Goal: Task Accomplishment & Management: Manage account settings

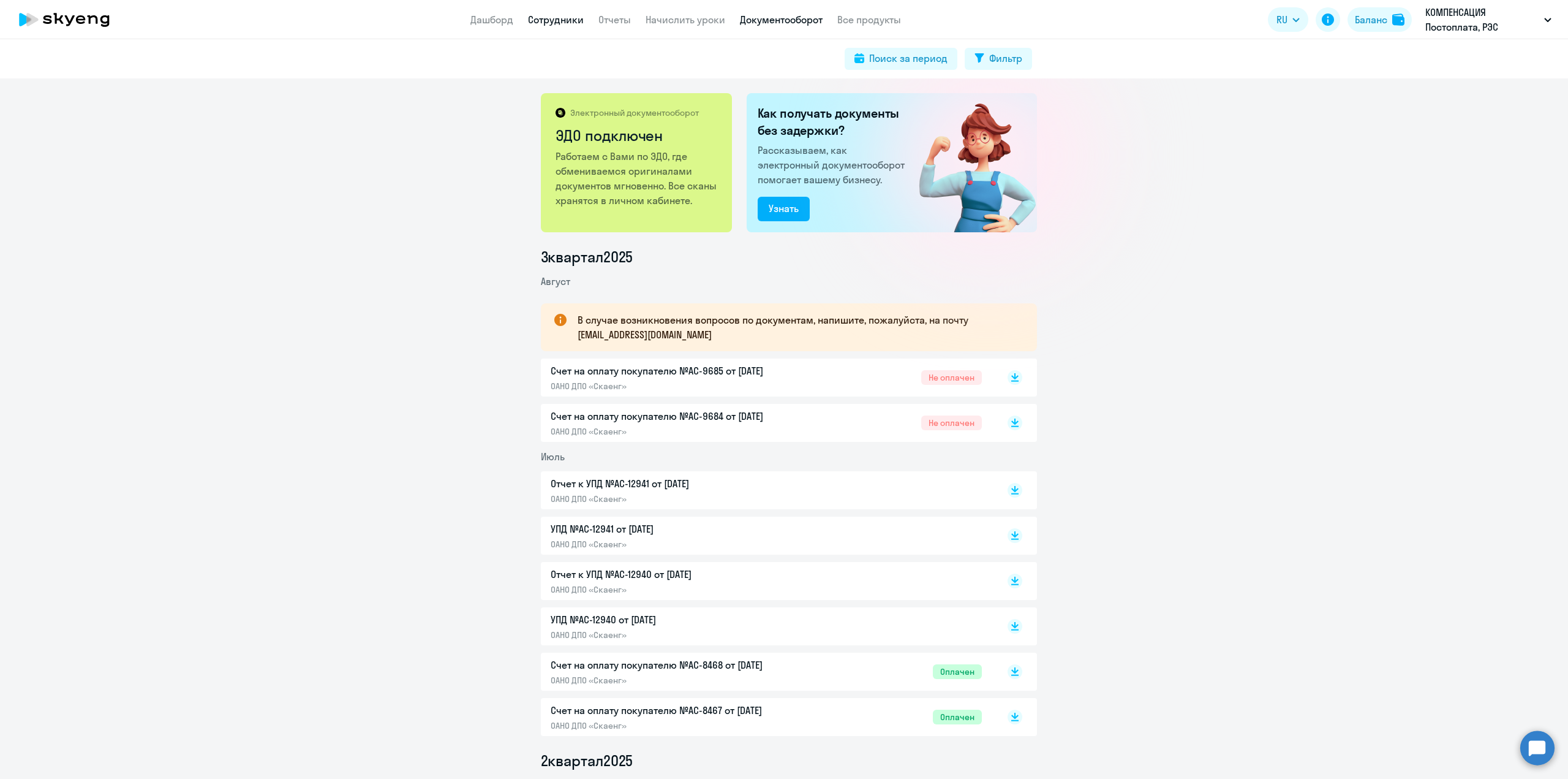
click at [547, 25] on link "Сотрудники" at bounding box center [556, 19] width 56 height 12
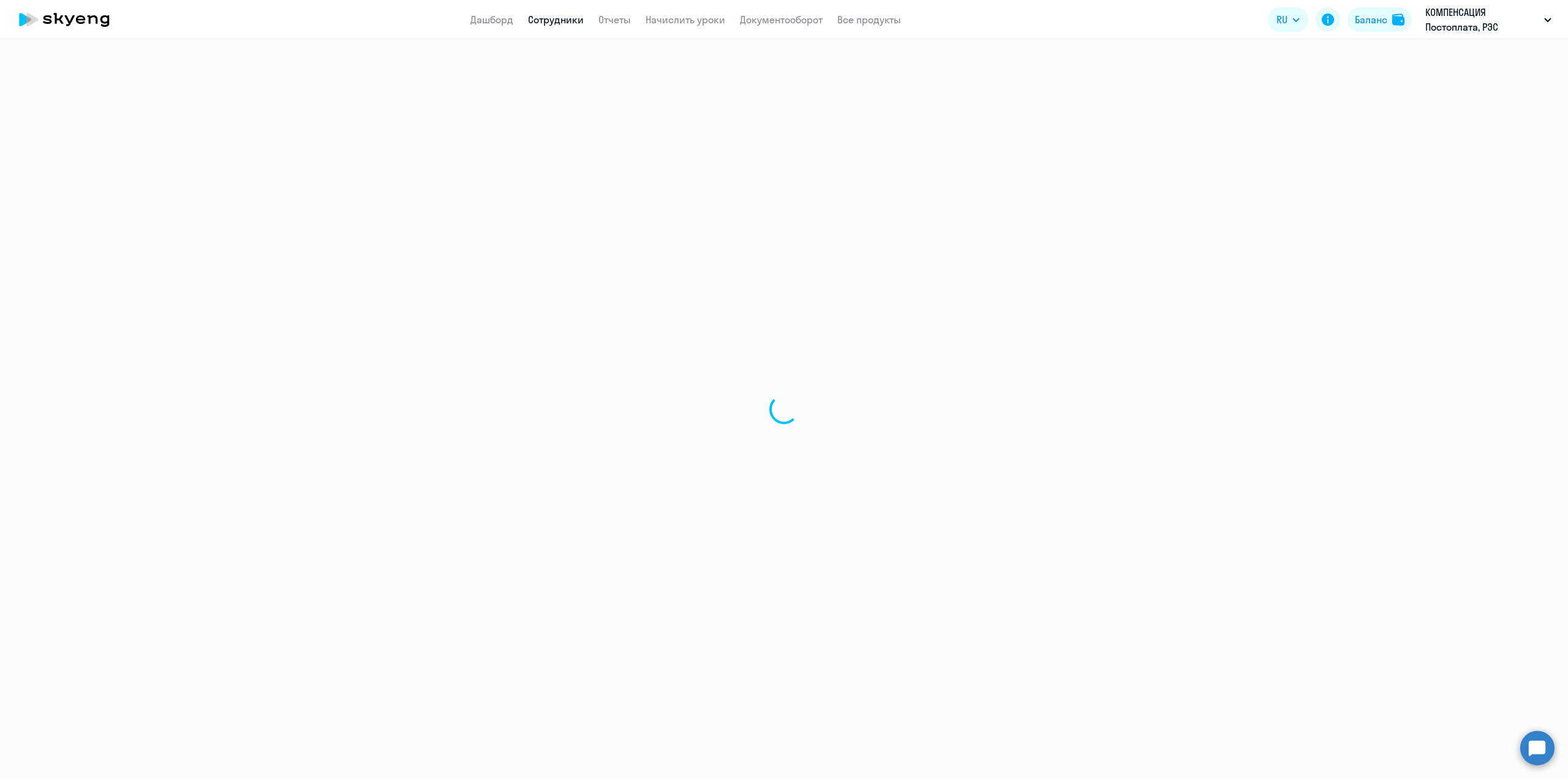
select select "30"
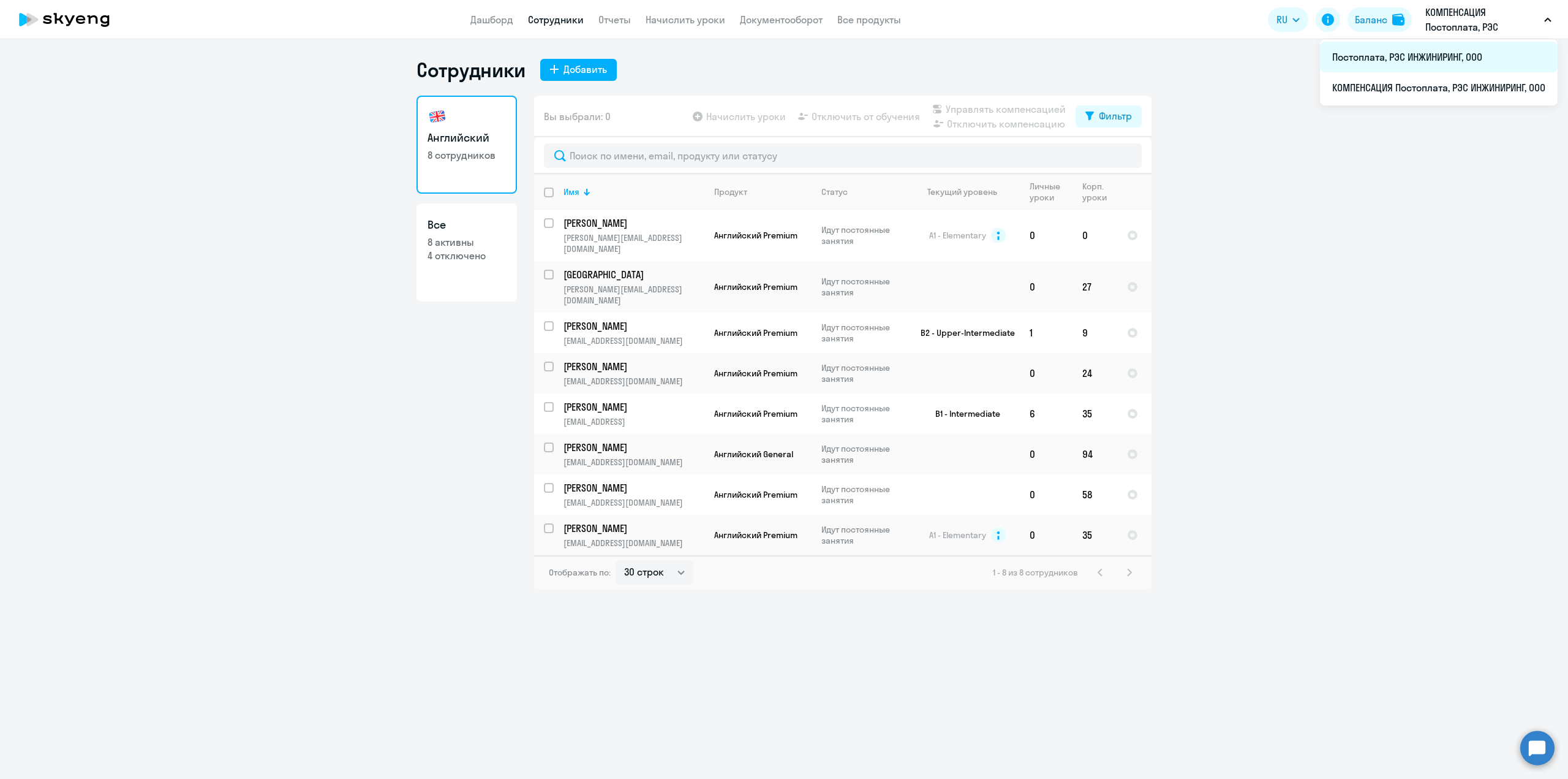
click at [1403, 58] on li "Постоплата, РЭС ИНЖИНИРИНГ, ООО" at bounding box center [1438, 57] width 238 height 31
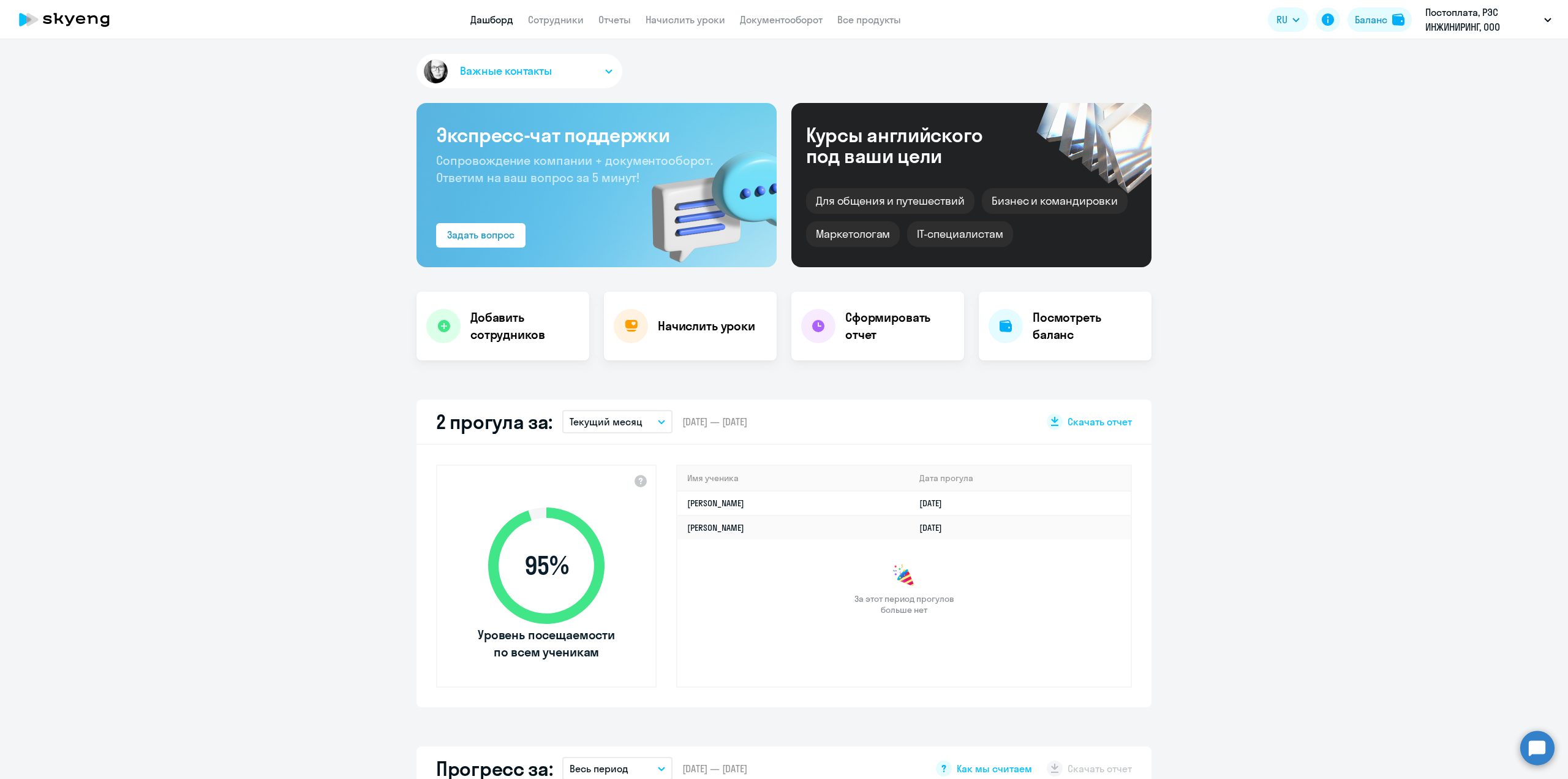
select select "30"
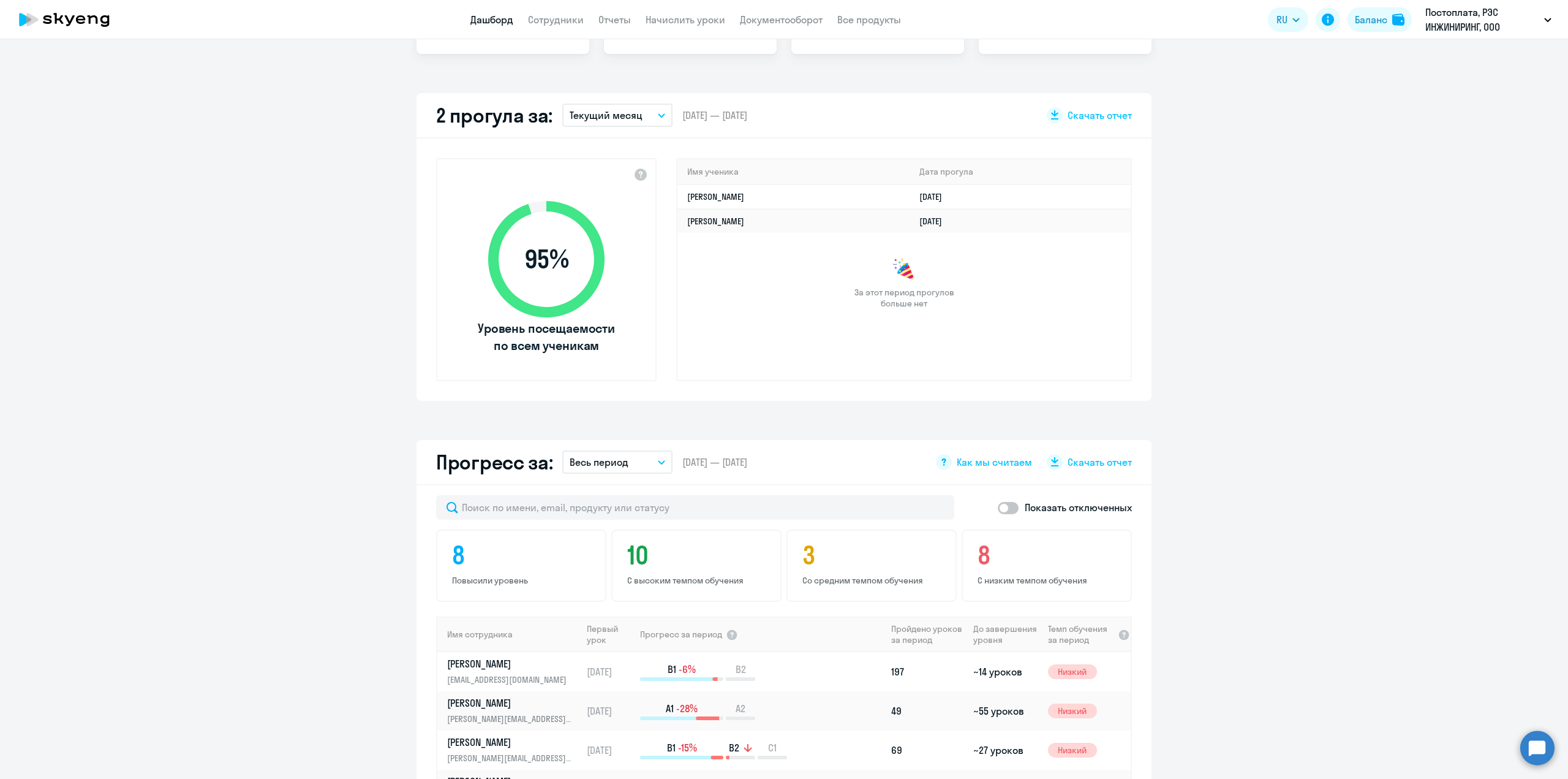
scroll to position [368, 0]
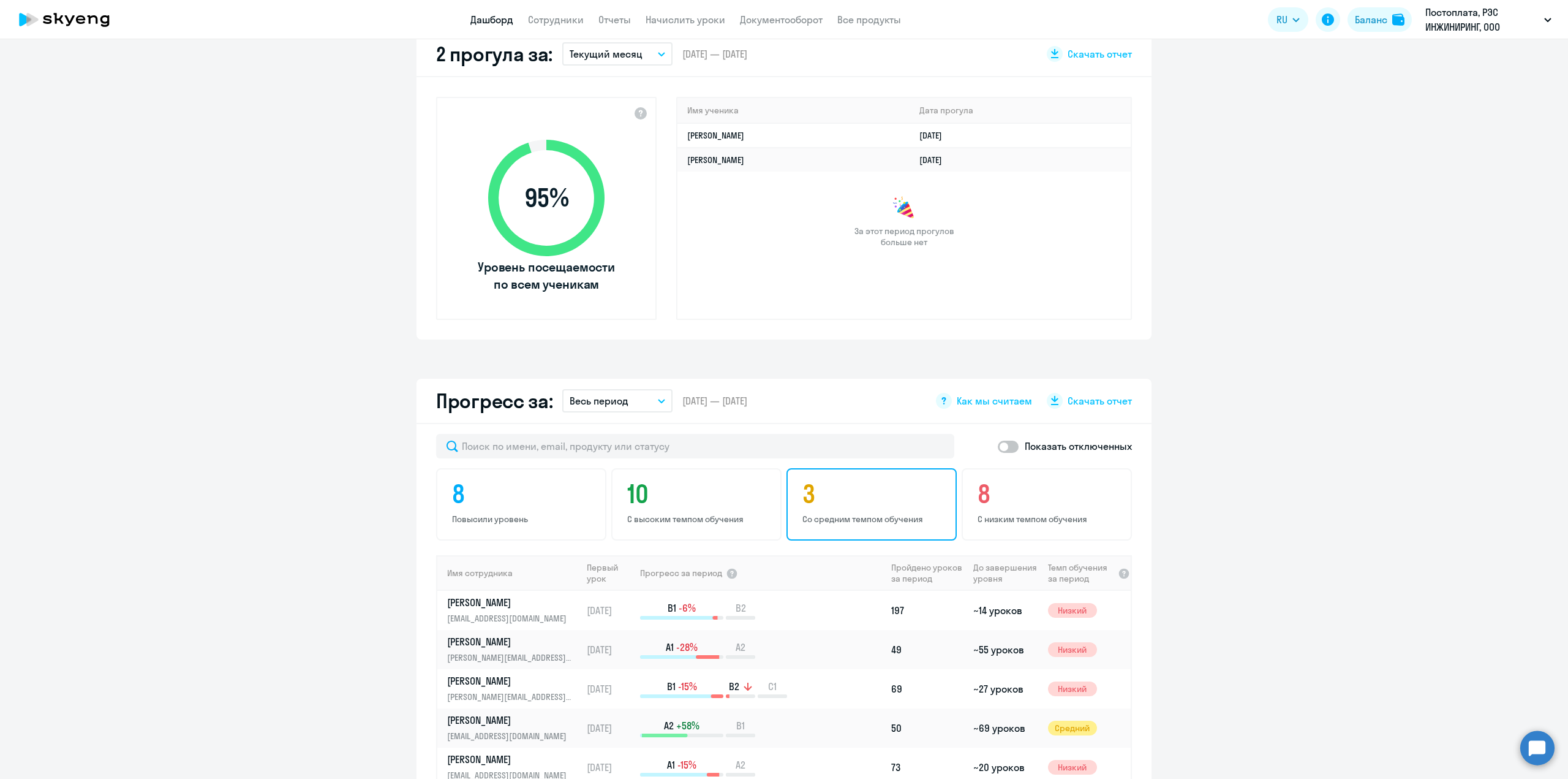
click at [846, 510] on div "3 Со средним темпом обучения" at bounding box center [871, 504] width 170 height 72
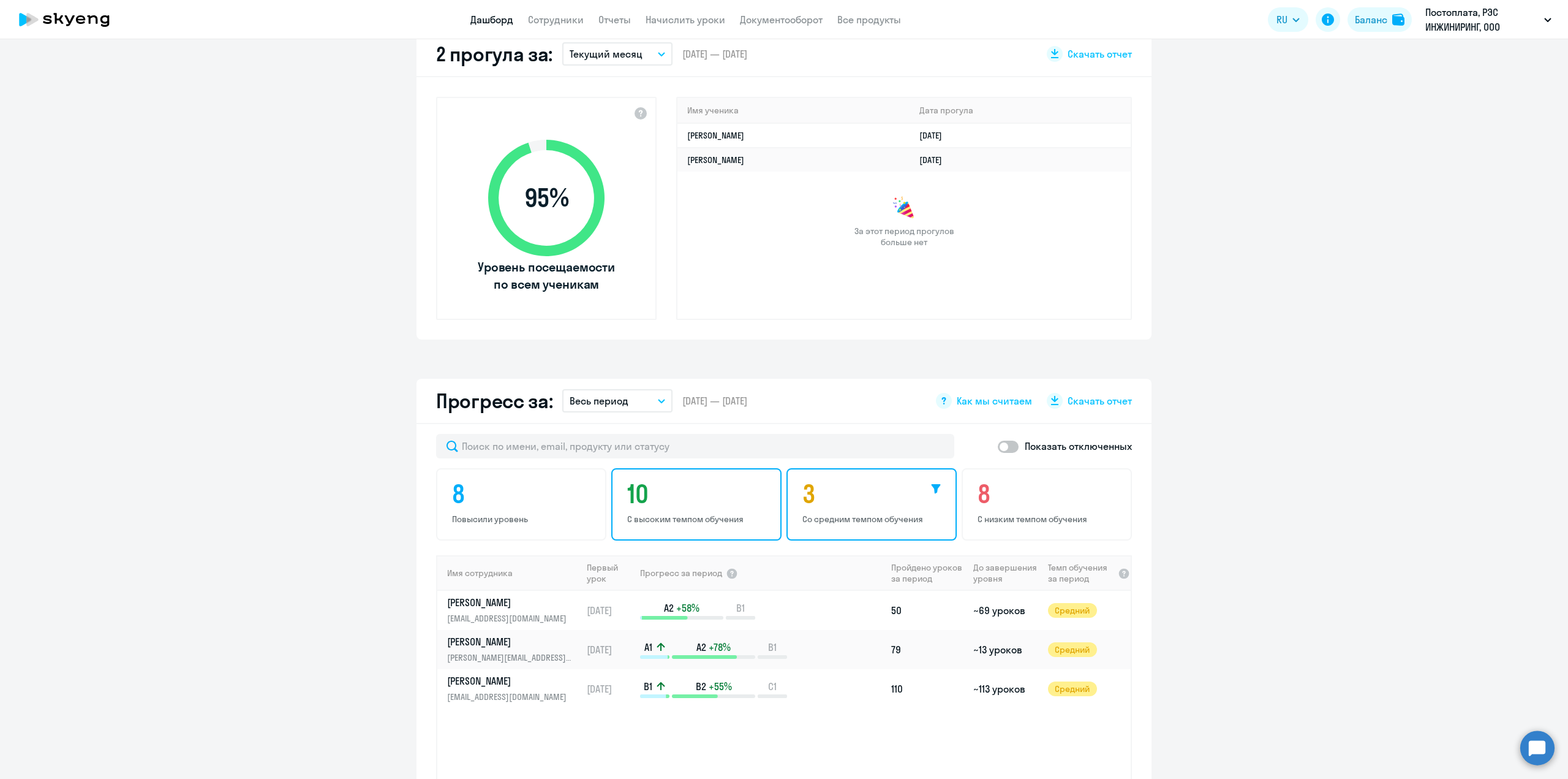
click at [725, 504] on h4 "10" at bounding box center [698, 494] width 142 height 29
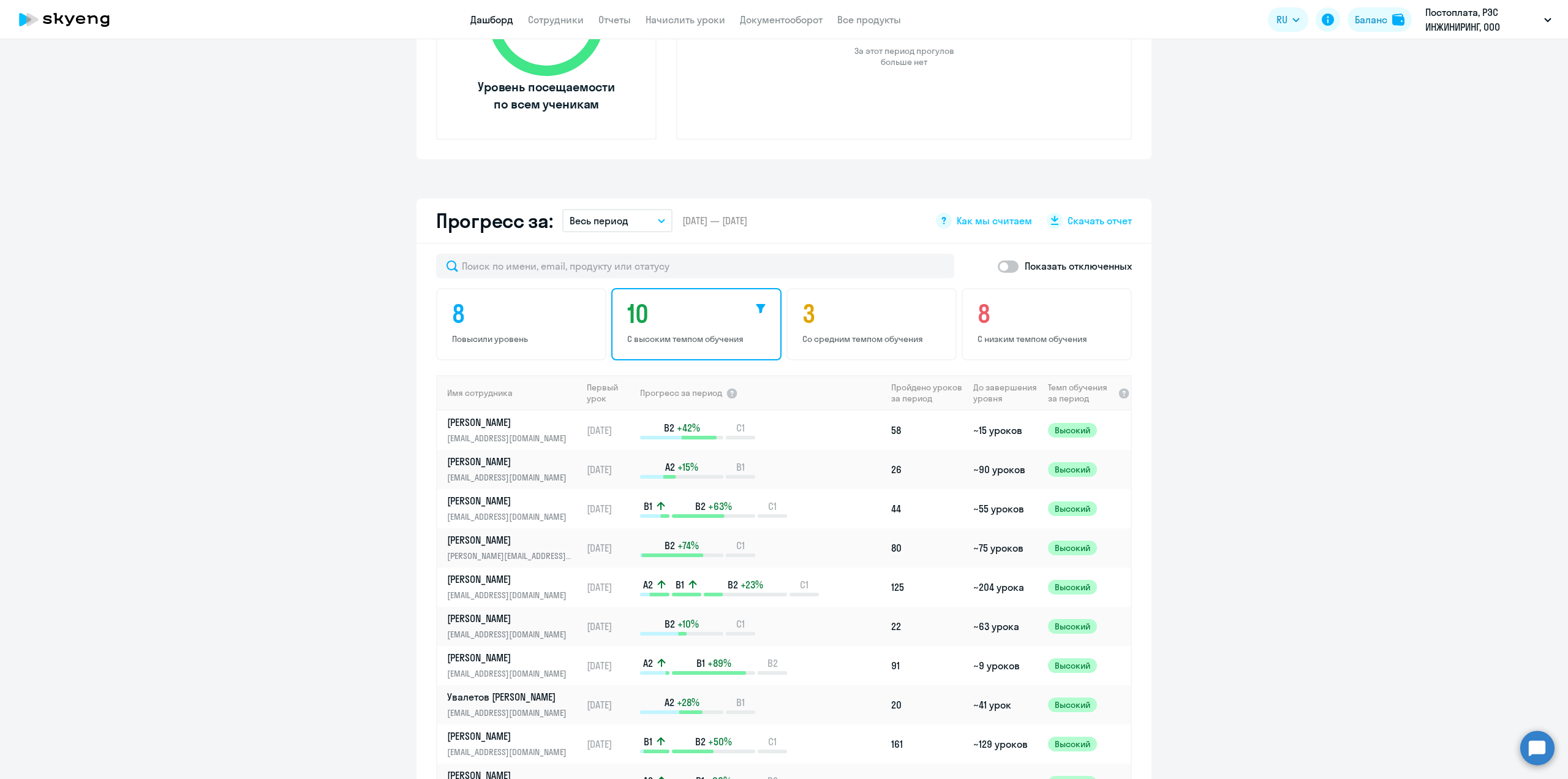
scroll to position [613, 0]
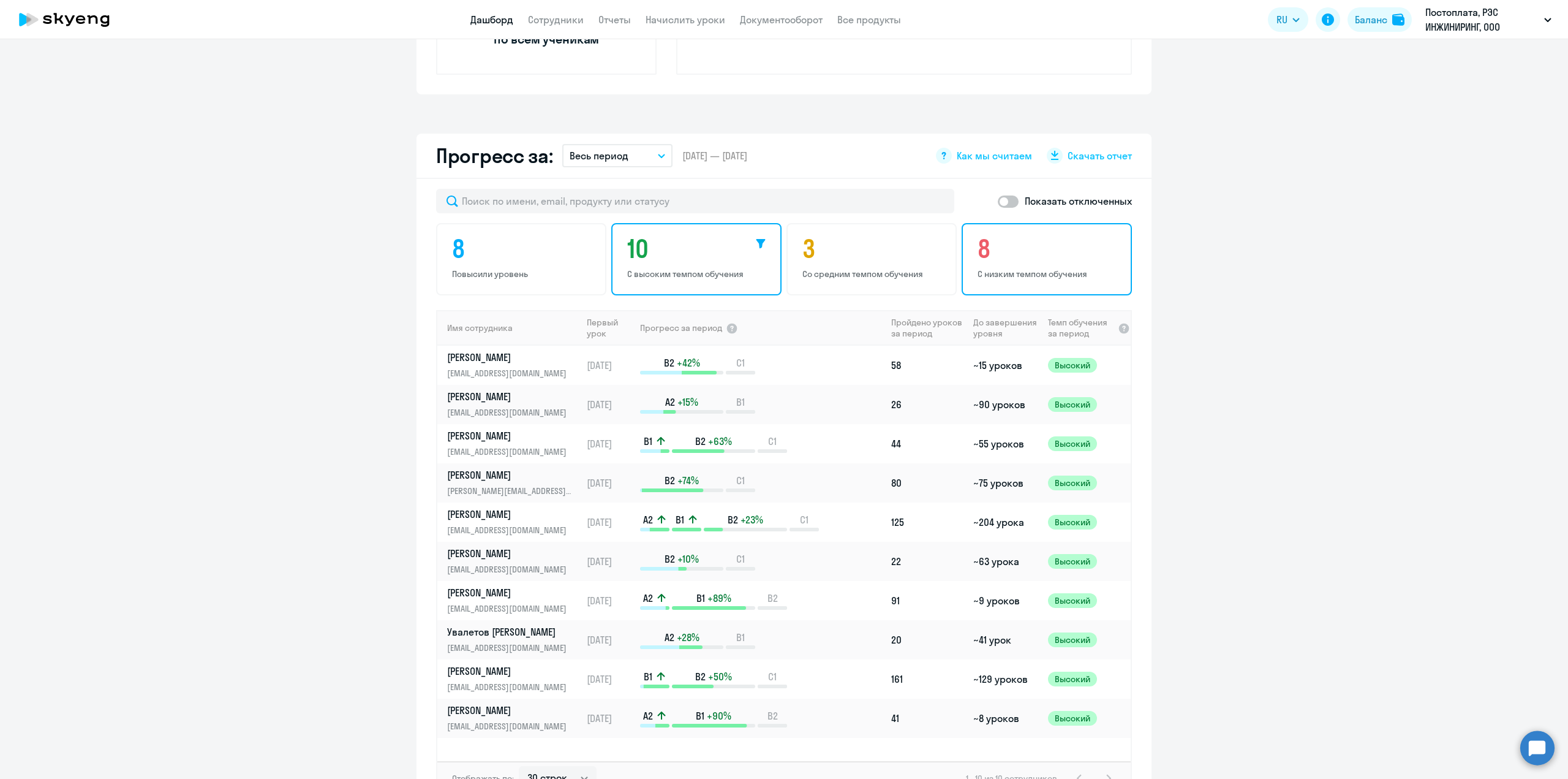
click at [1073, 261] on h4 "8" at bounding box center [1049, 249] width 142 height 29
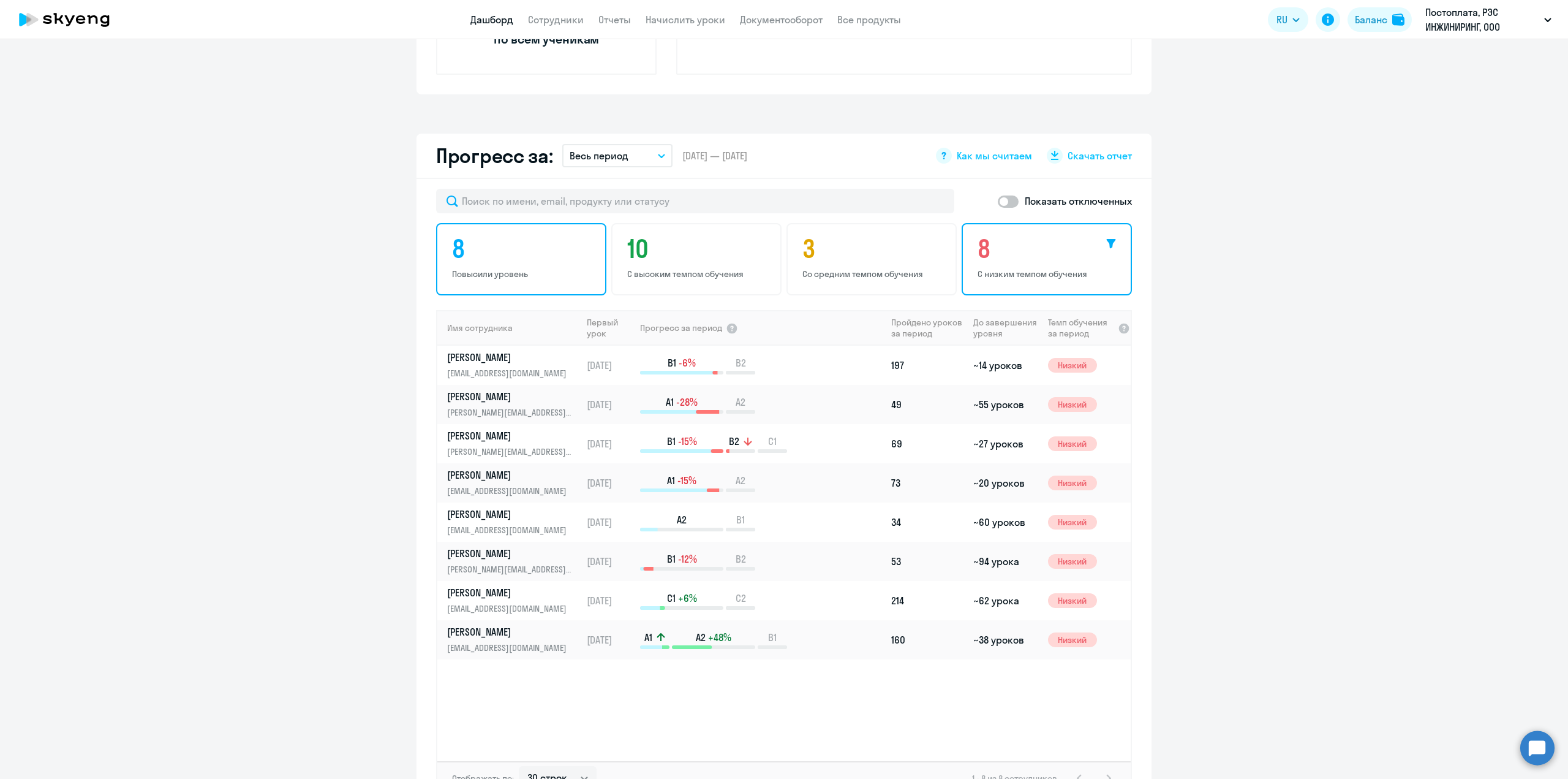
click at [549, 254] on h4 "8" at bounding box center [523, 249] width 142 height 29
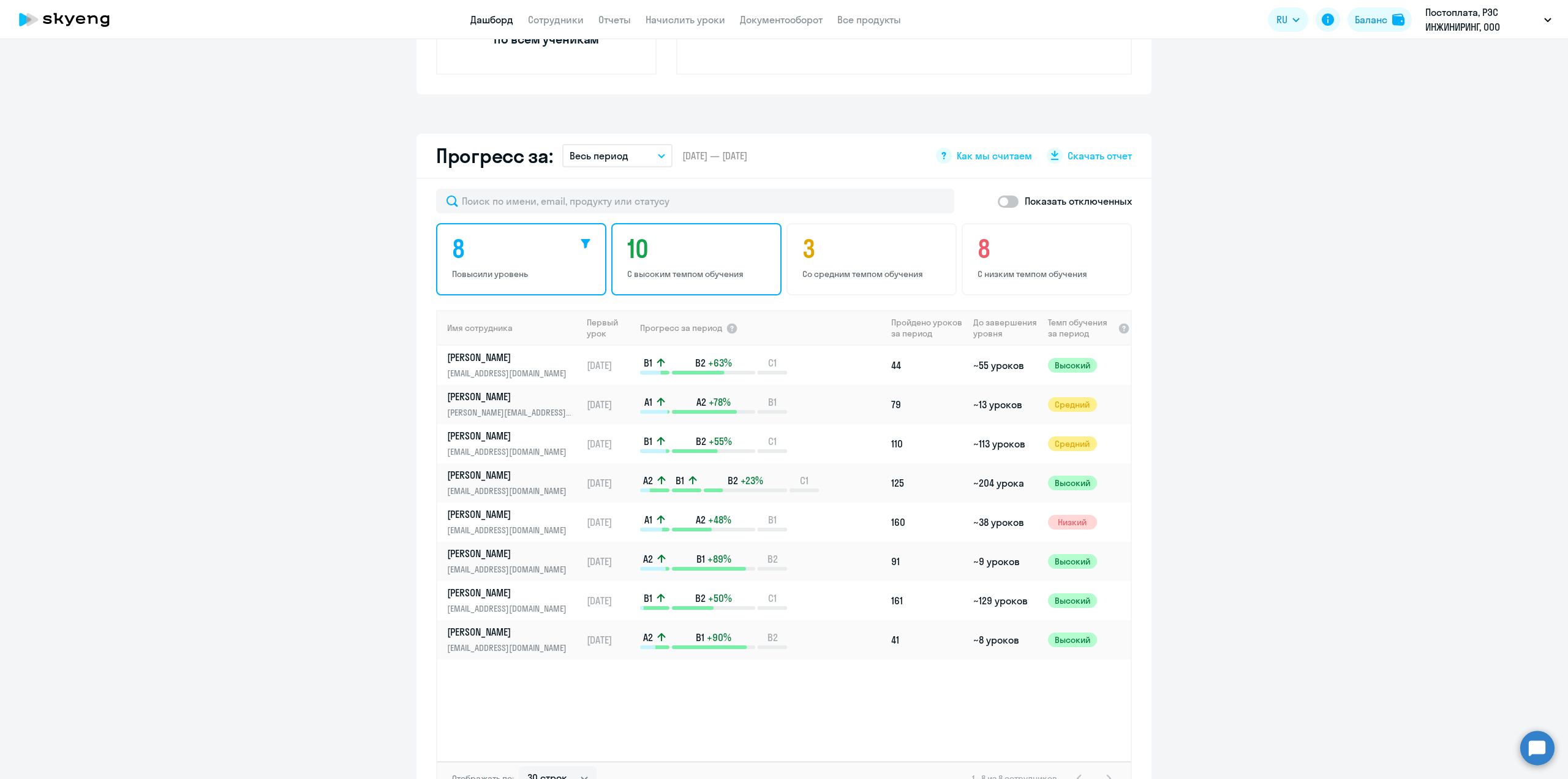
click at [722, 254] on h4 "10" at bounding box center [698, 249] width 142 height 29
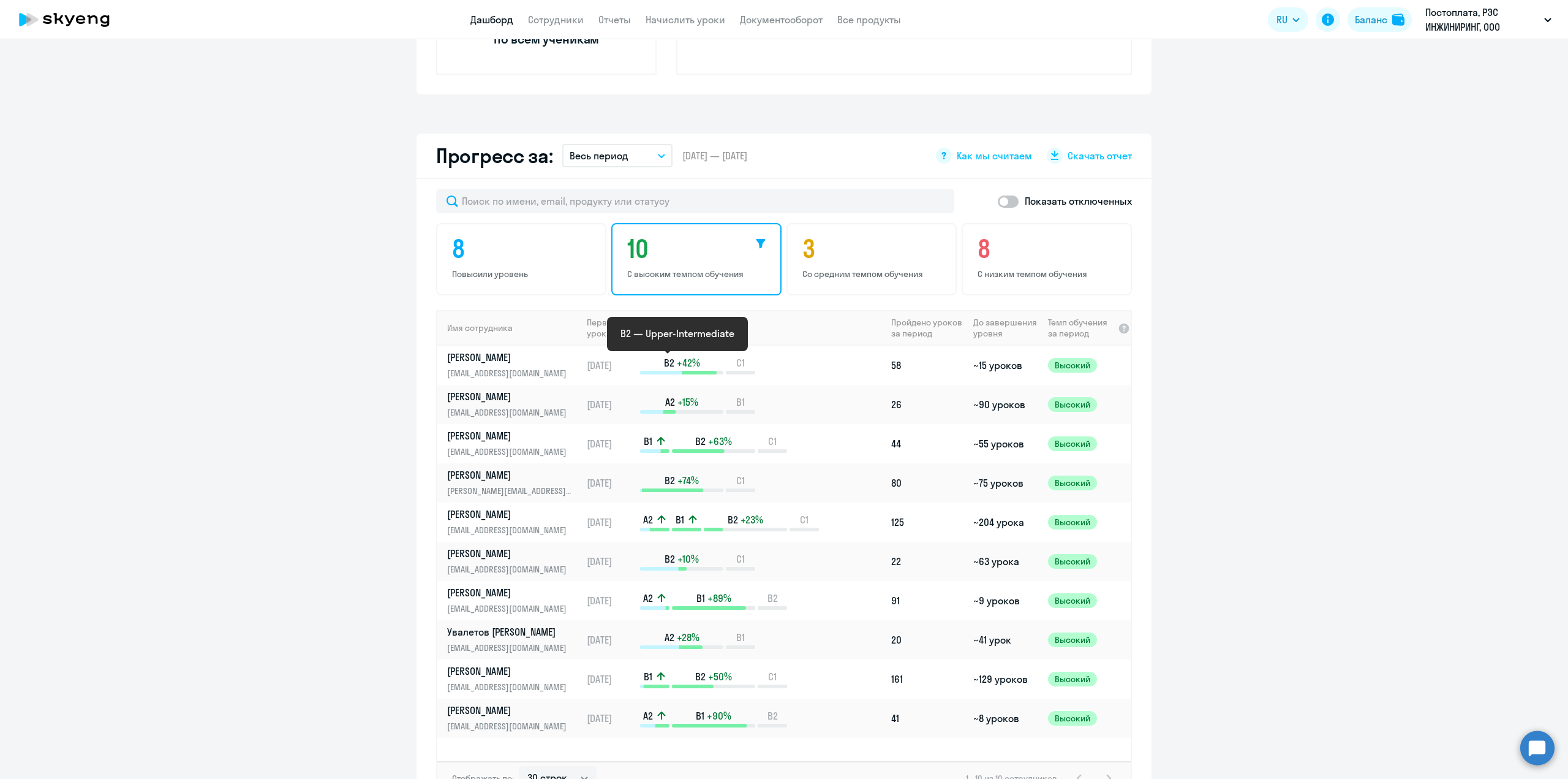
scroll to position [674, 0]
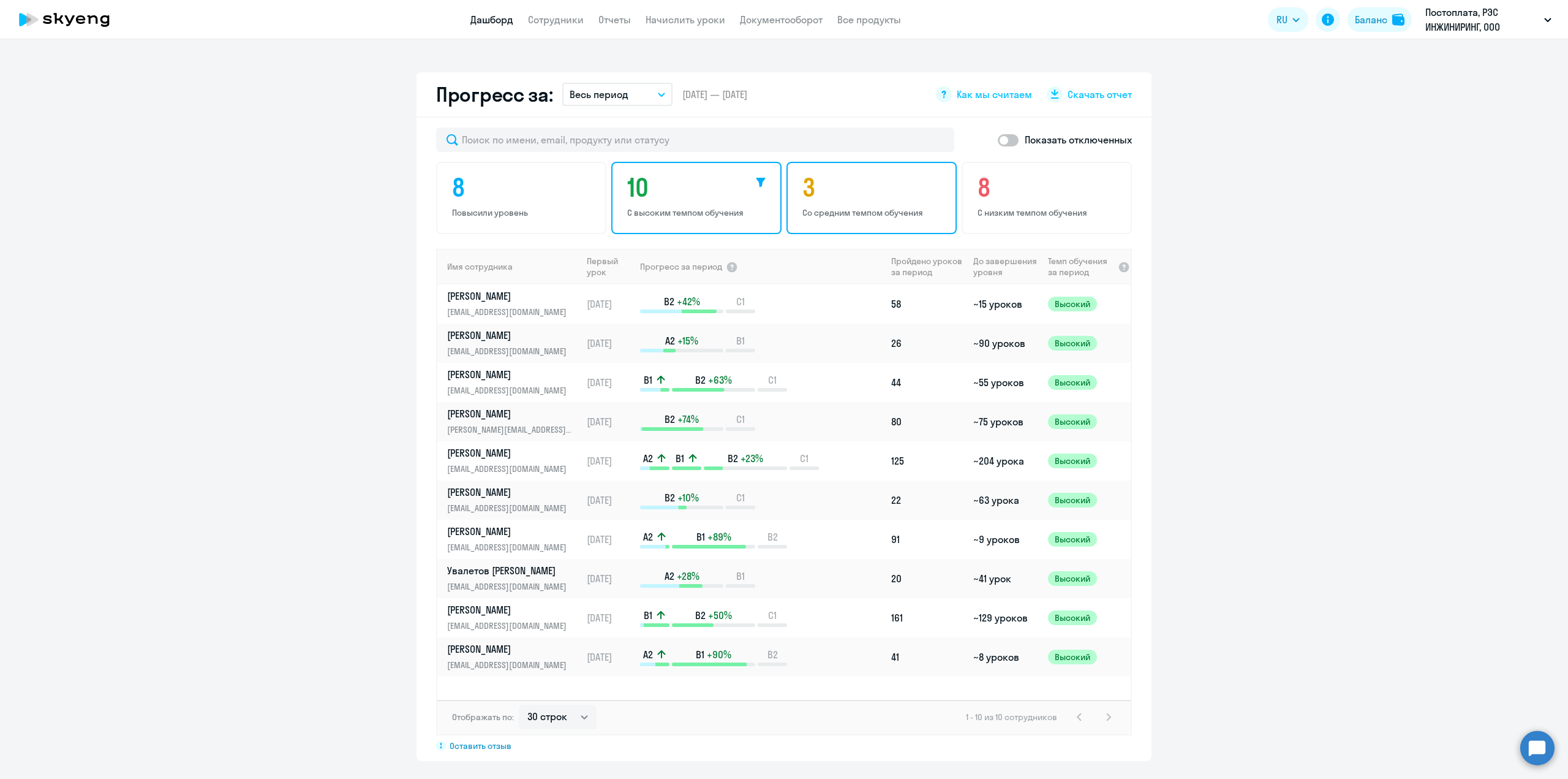
click at [873, 200] on h4 "3" at bounding box center [874, 187] width 142 height 29
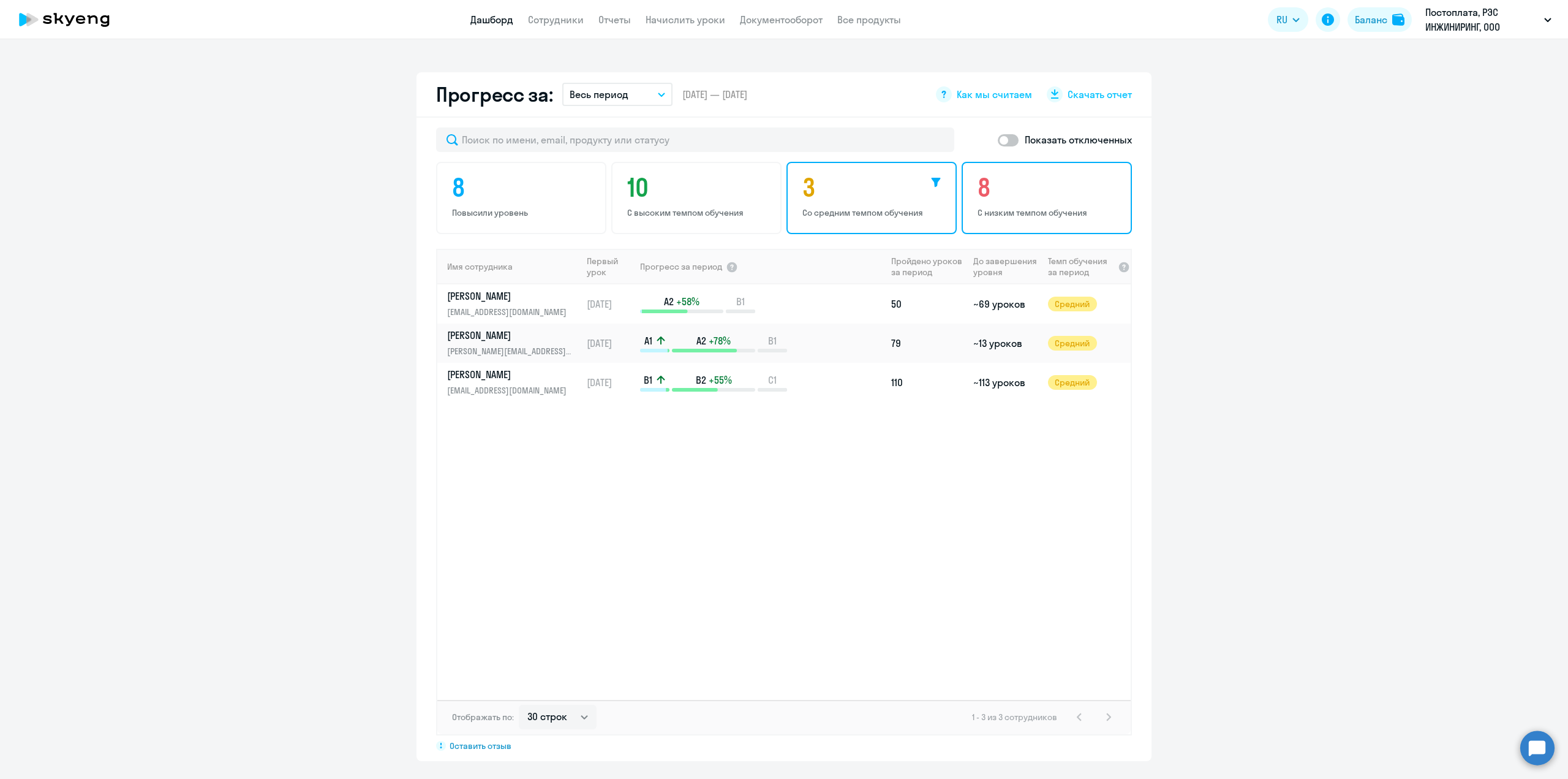
click at [1051, 187] on h4 "8" at bounding box center [1049, 187] width 142 height 29
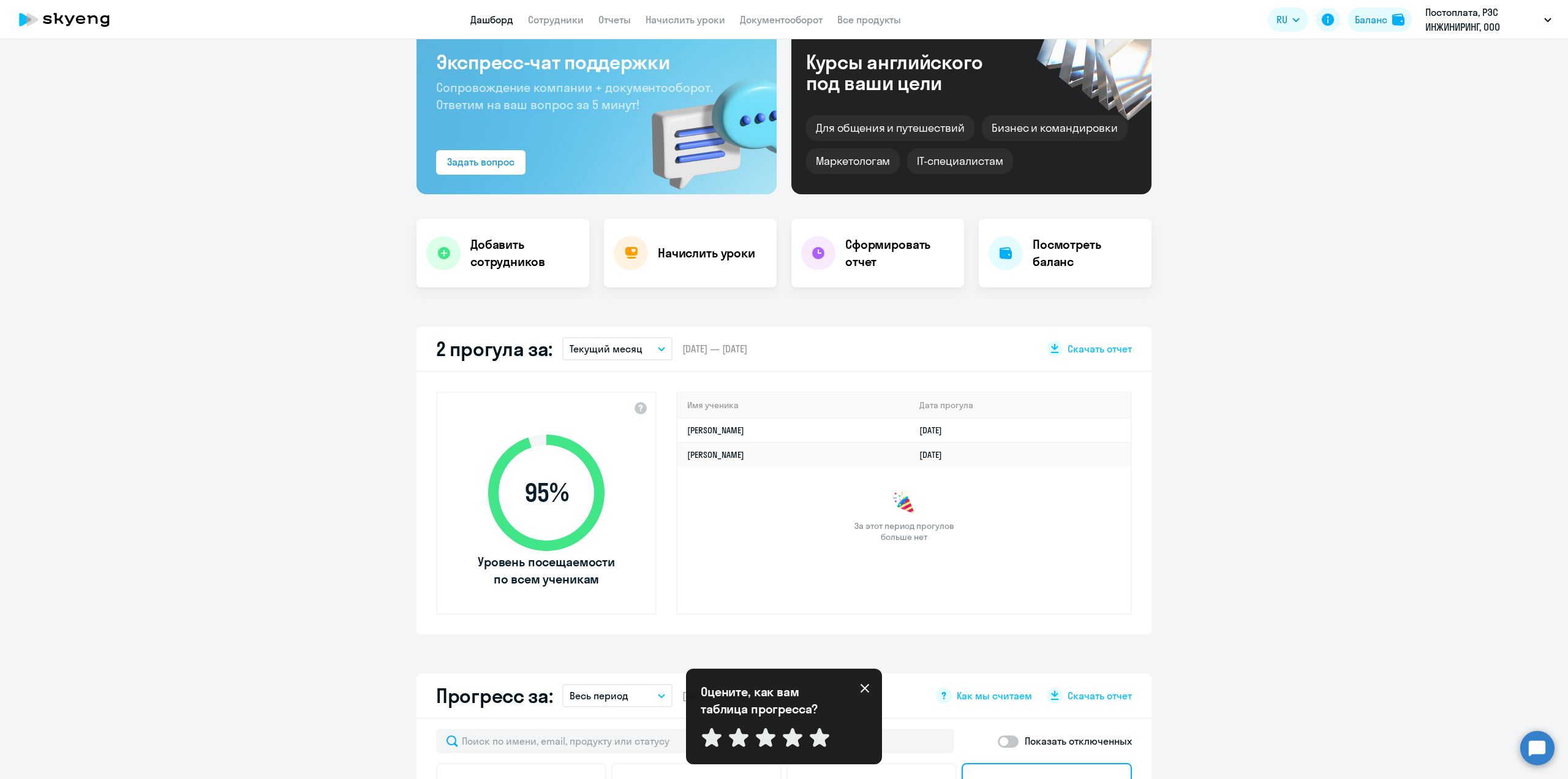
scroll to position [0, 0]
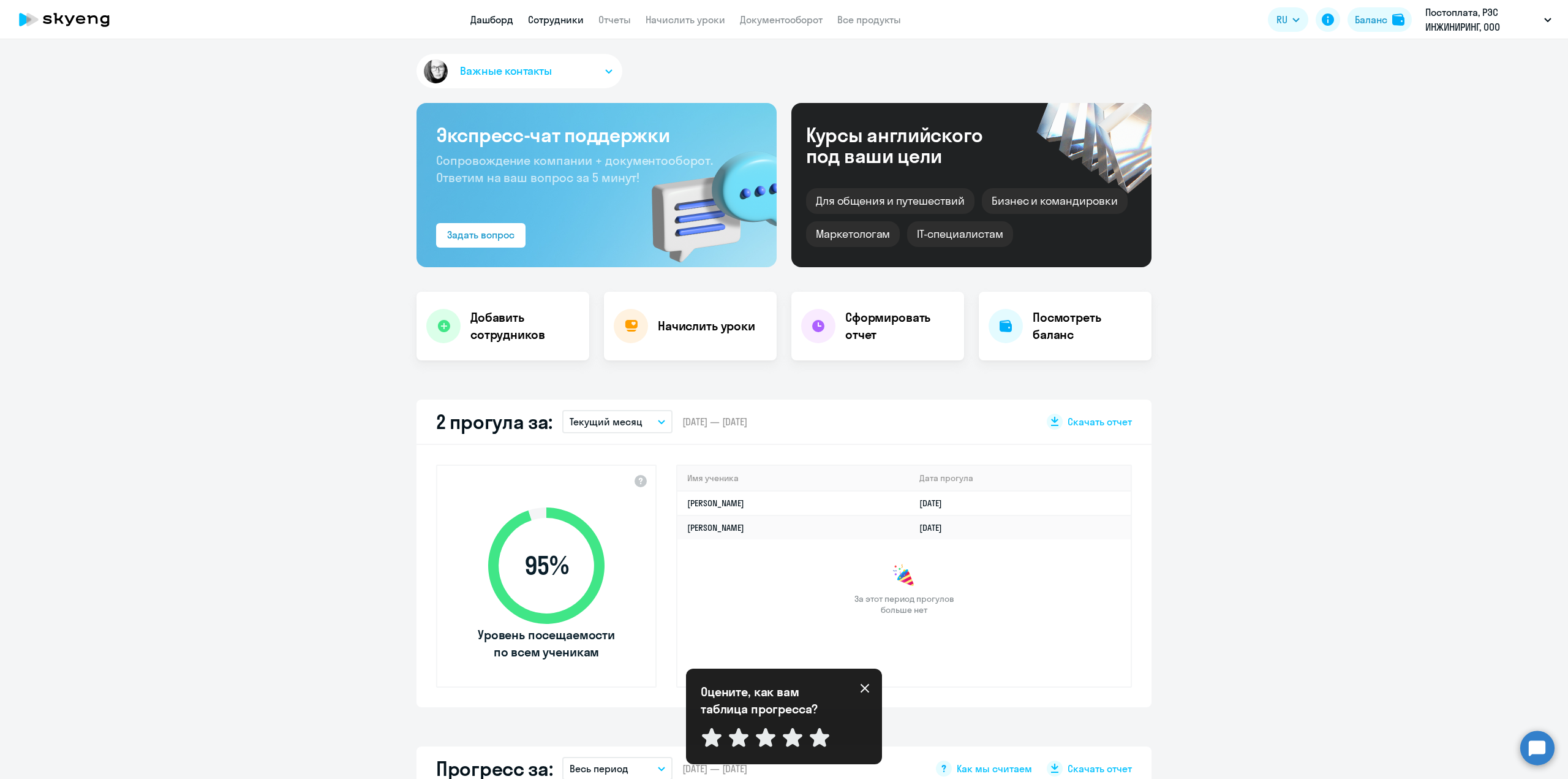
click at [556, 17] on link "Сотрудники" at bounding box center [556, 19] width 56 height 12
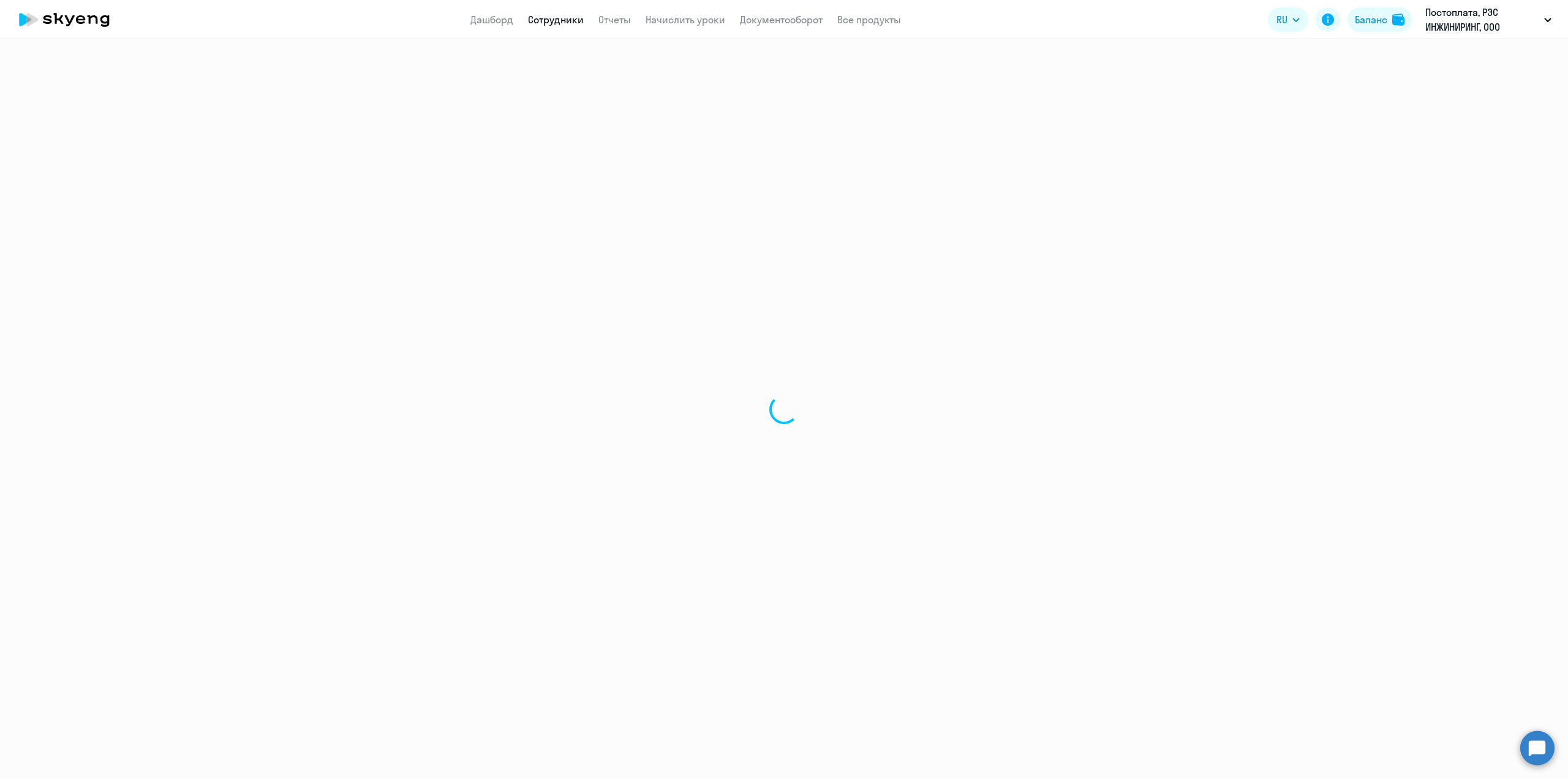
select select "30"
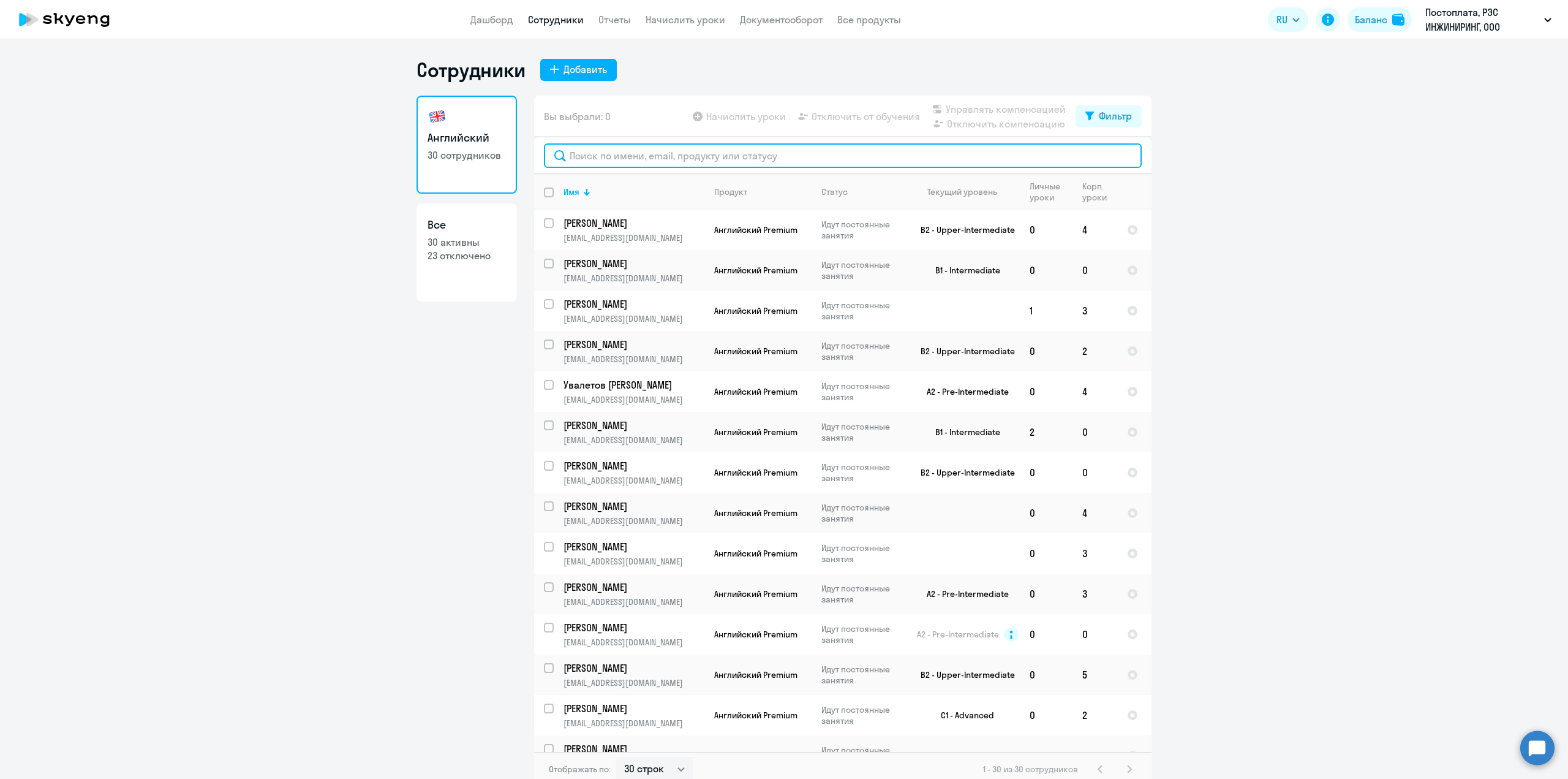
click at [643, 156] on input "text" at bounding box center [842, 155] width 598 height 24
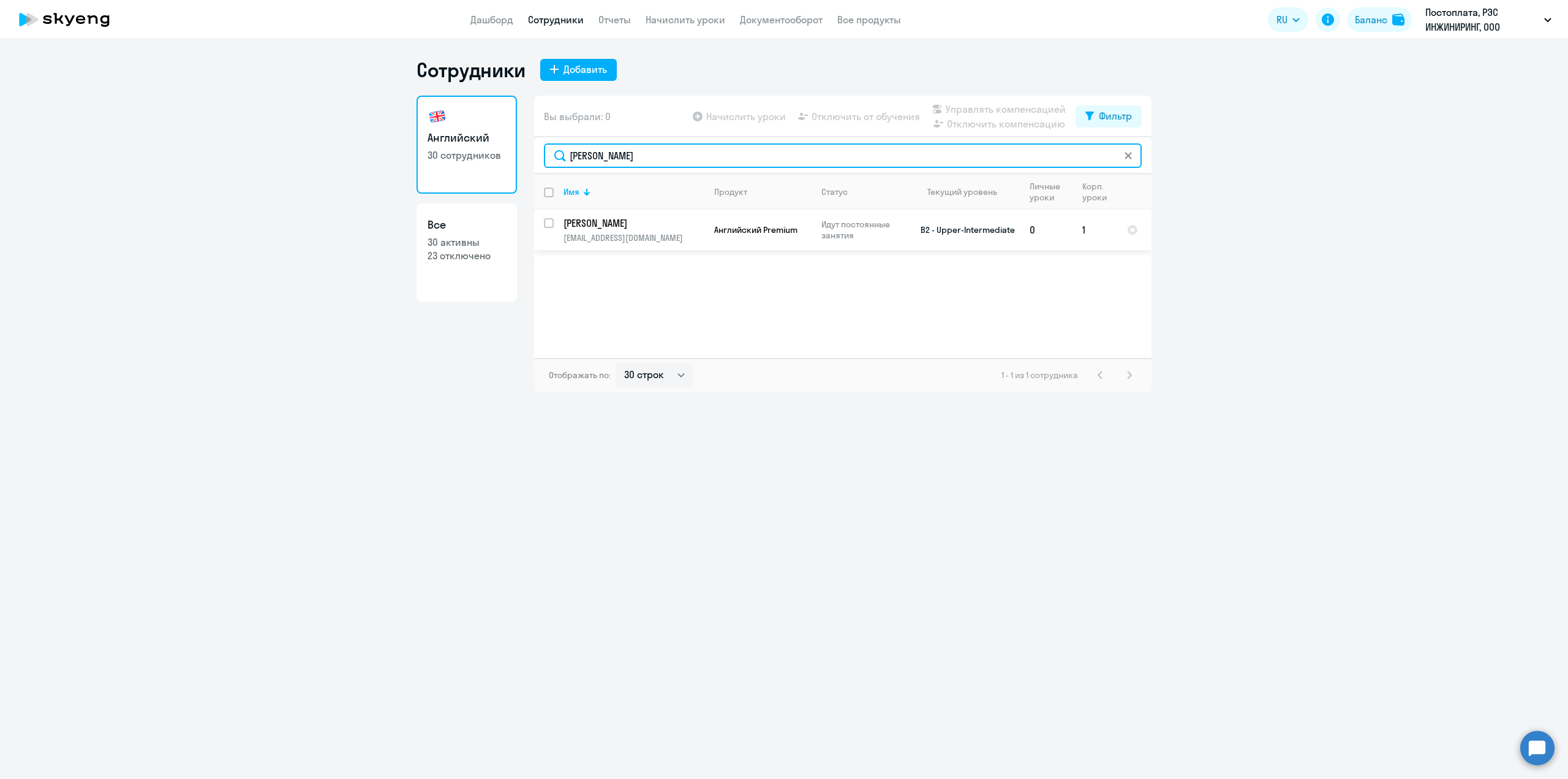
type input "[PERSON_NAME]"
click at [548, 223] on input "select row 22561352" at bounding box center [555, 230] width 24 height 24
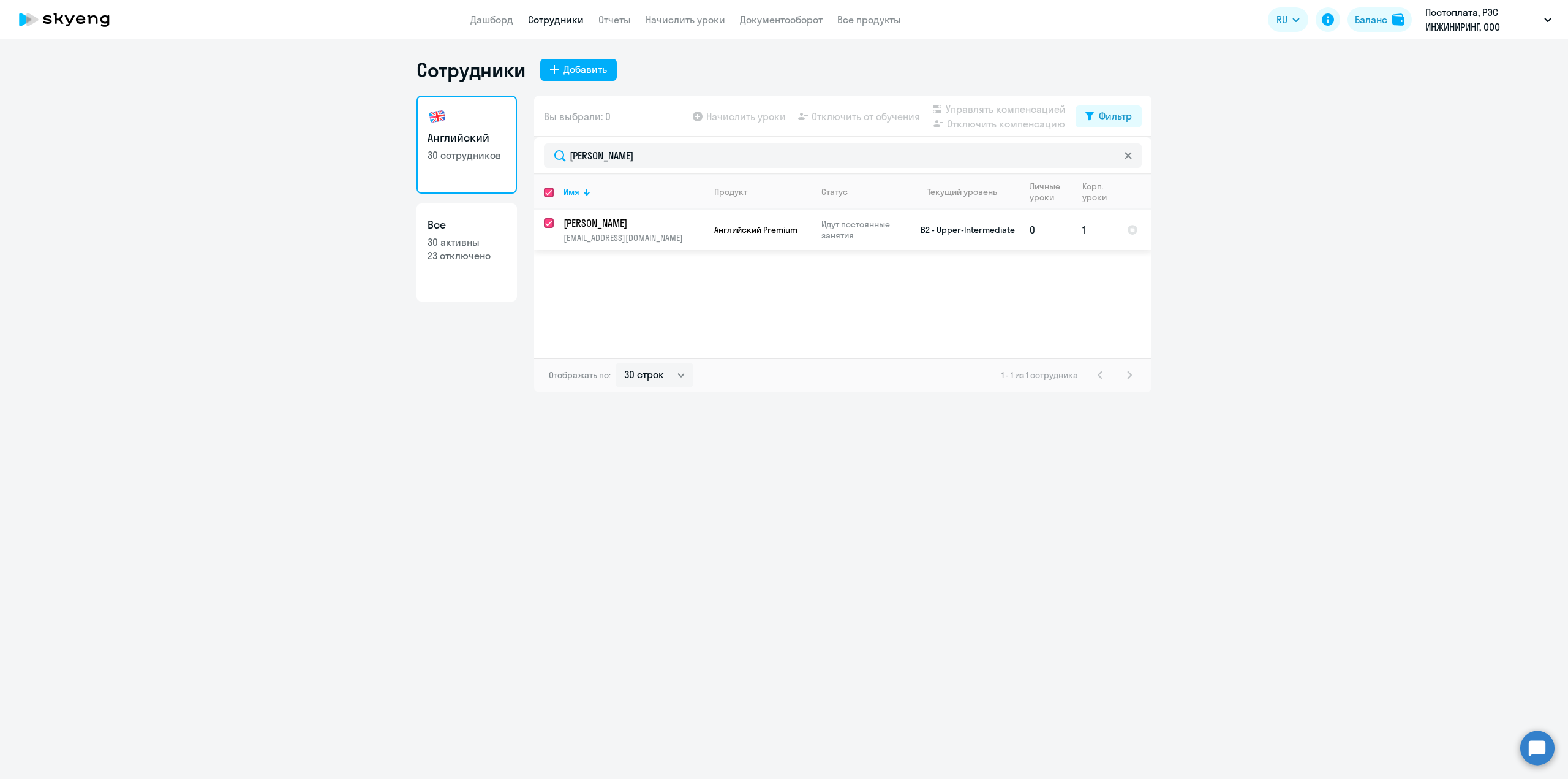
checkbox input "true"
click at [741, 119] on span "Начислить уроки" at bounding box center [746, 116] width 80 height 15
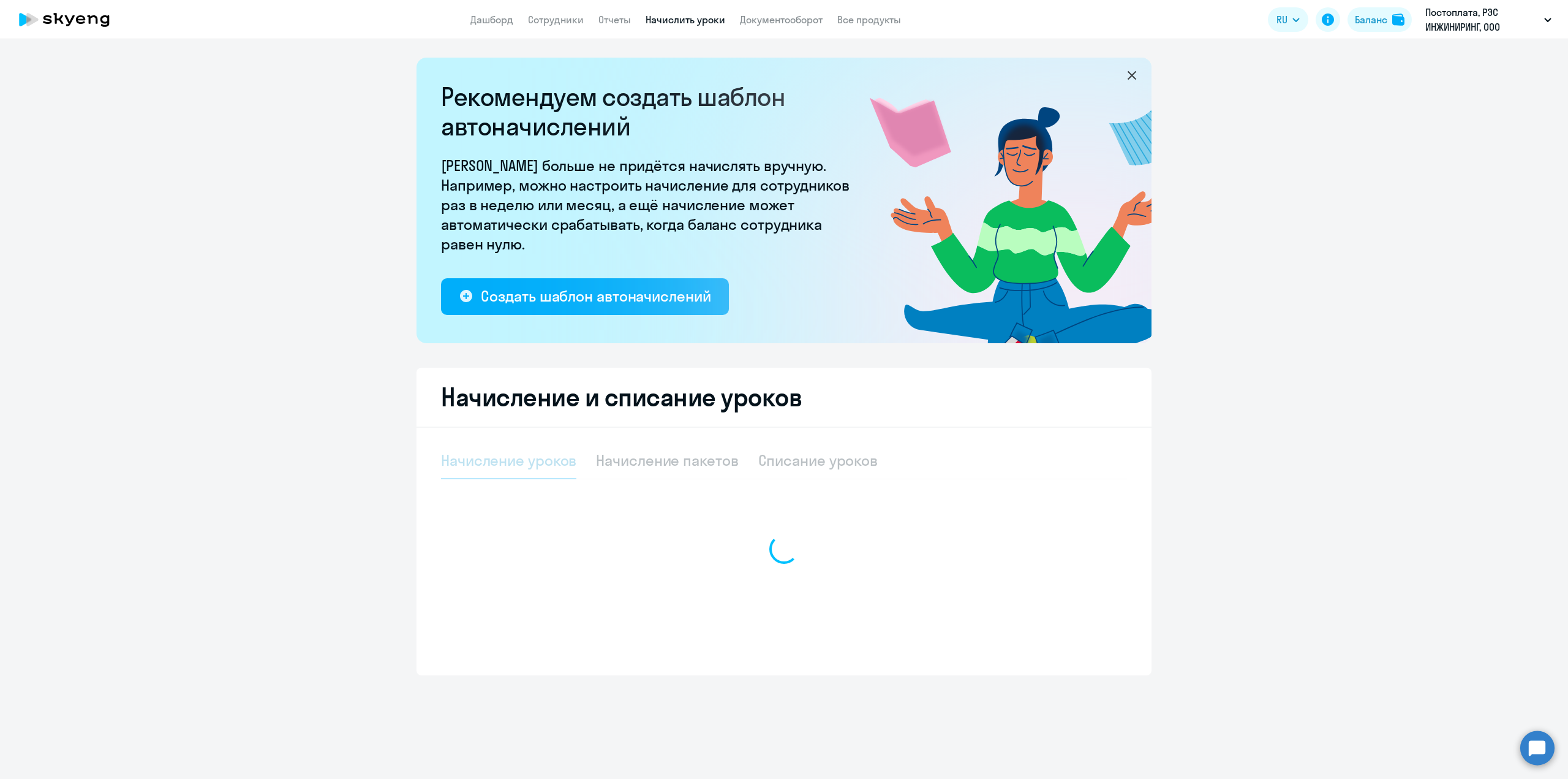
select select "10"
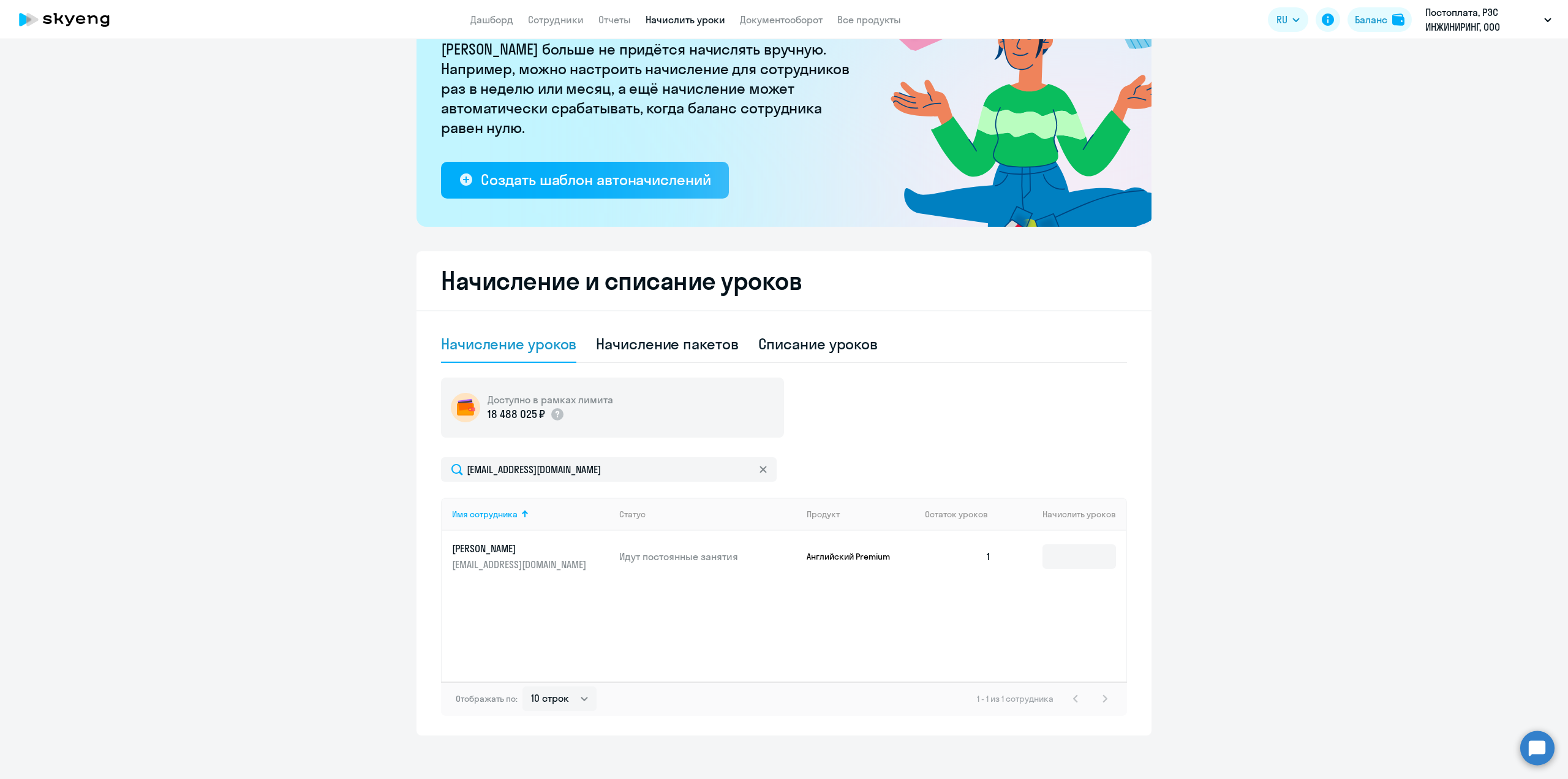
scroll to position [122, 0]
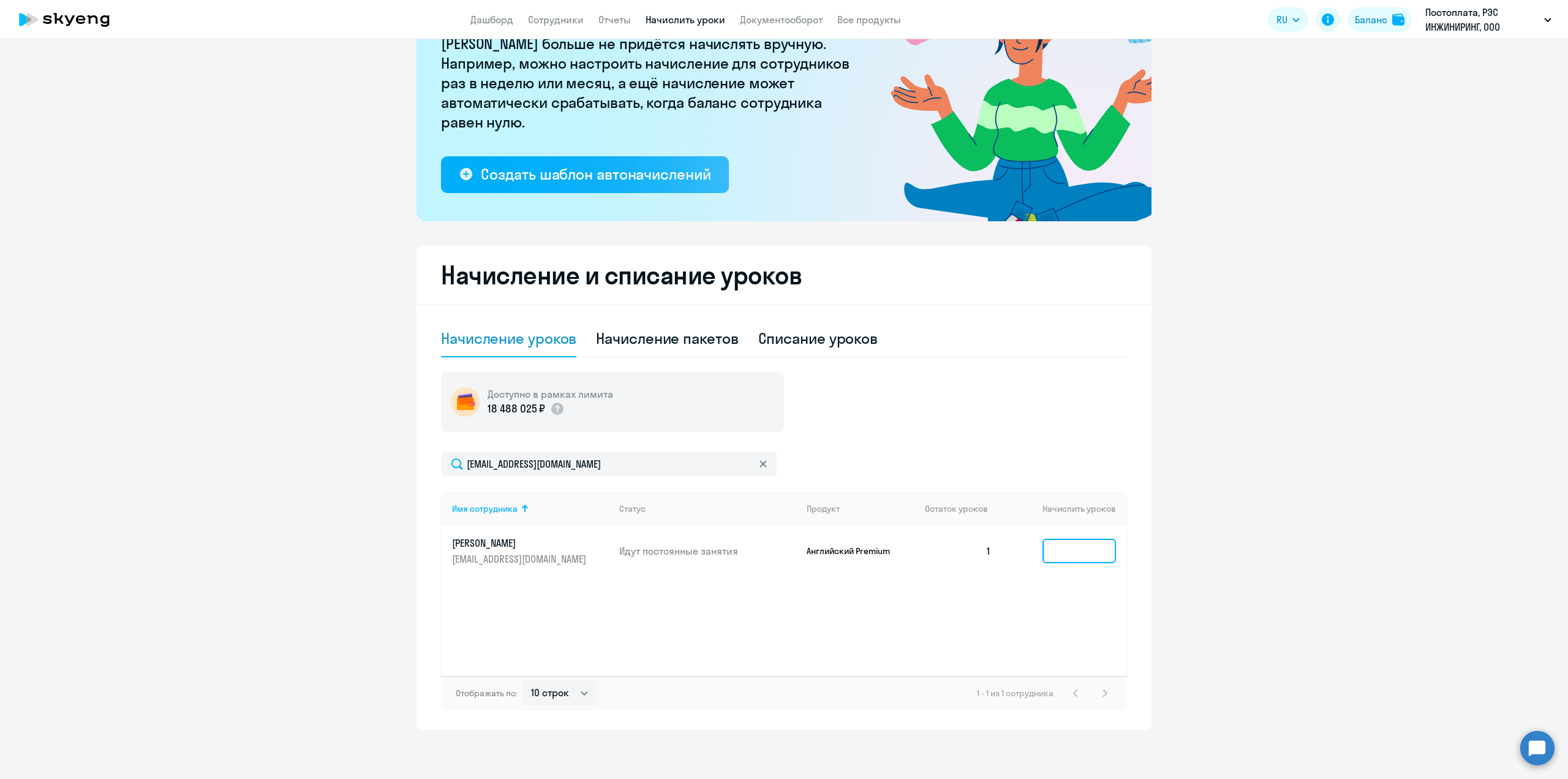
click at [1084, 551] on input at bounding box center [1079, 551] width 73 height 24
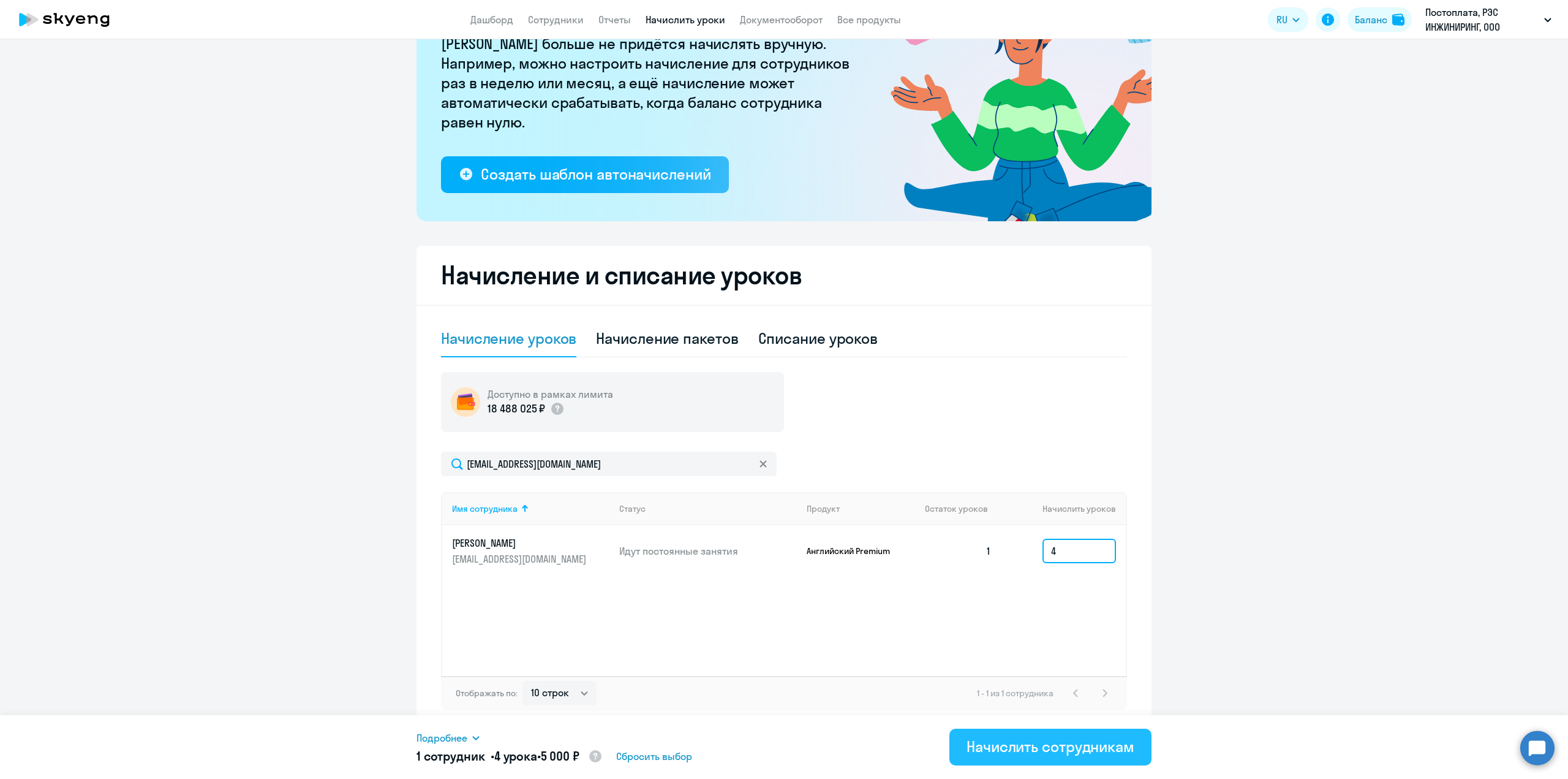
type input "4"
click at [991, 747] on div "Начислить сотрудникам" at bounding box center [1050, 746] width 168 height 20
